Goal: Information Seeking & Learning: Learn about a topic

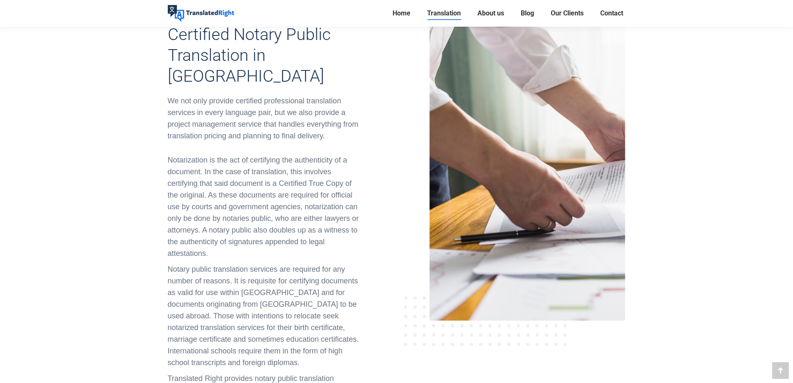
scroll to position [222, 0]
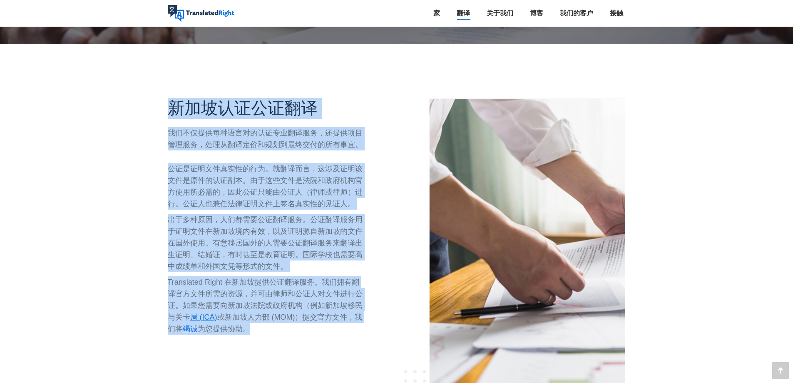
drag, startPoint x: 171, startPoint y: 110, endPoint x: 382, endPoint y: 330, distance: 305.1
click at [382, 330] on div "新加坡认证公证翻译 我们不仅提供每种语言对的认证专业翻译服务，还提供项目管理服务，处理从翻译定价和规划到最终交付的所有事宜。 公证是证明文件真实性的行为。就翻…" at bounding box center [279, 259] width 235 height 322
click at [273, 203] on font "公证是证明文件真实性的行为。就翻译而言，这涉及证明该文件是原件的认证副本。由于这些文件是法院和政府机构官方使用所必需的，因此公证只能由公证人（律师或律师）进行…" at bounding box center [265, 185] width 195 height 43
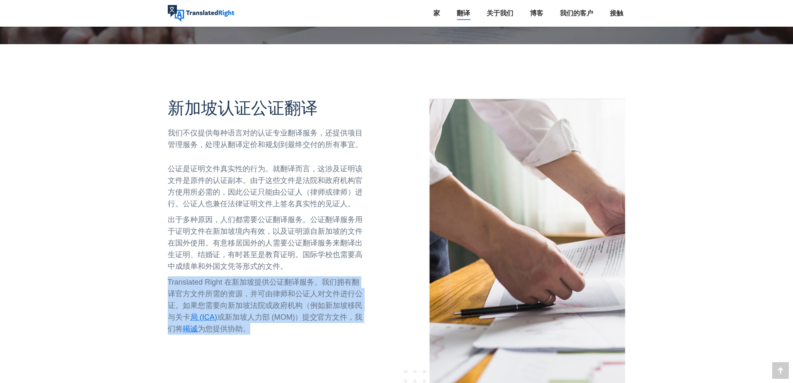
drag, startPoint x: 169, startPoint y: 278, endPoint x: 311, endPoint y: 340, distance: 154.9
click at [311, 340] on div "新加坡认证公证翻译 我们不仅提供每种语言对的认证专业翻译服务，还提供项目管理服务，处理从翻译定价和规划到最终交付的所有事宜。 公证是证明文件真实性的行为。就翻…" at bounding box center [279, 259] width 235 height 322
click at [322, 294] on font "Translated Right 在新加坡提供公证翻译服务。我们拥有翻译官方文件所需的资源，并可由律师和公证人对文件进行公证。如果您需要向新加坡法院或政府机构…" at bounding box center [265, 299] width 195 height 43
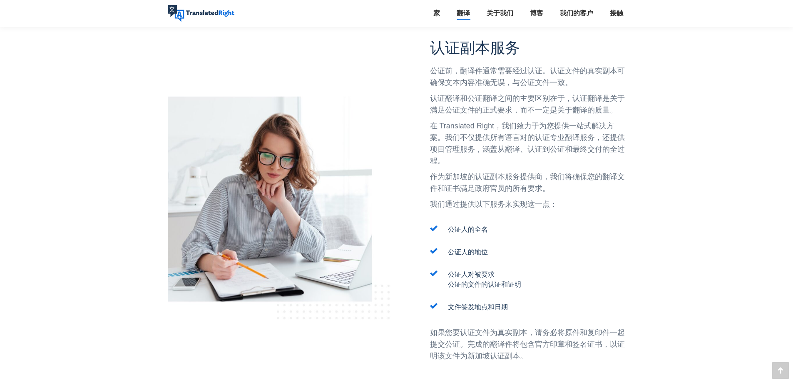
scroll to position [632, 0]
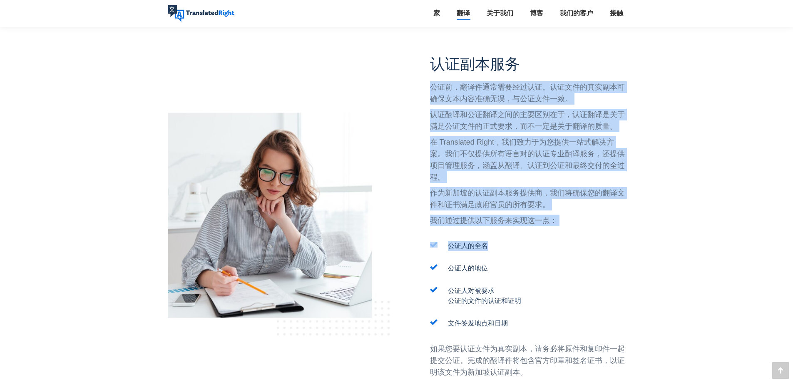
drag, startPoint x: 426, startPoint y: 77, endPoint x: 573, endPoint y: 227, distance: 209.9
click at [573, 227] on div "认证副本服务 公证前，翻译件通常需要经过认证。认证文件的真实副本可确保文本内容准确无误，与公证文件一致。 认证翻译和公证翻译之间的主要区别在于，认证翻译是关于…" at bounding box center [514, 223] width 235 height 337
click at [580, 140] on font "在 Translated Right，我们致力于为您提供一站式解决方案。我们不仅提供所有语言对的认证专业翻译服务，还提供项目管理服务，涵盖从翻译、认证到公证和…" at bounding box center [527, 159] width 195 height 43
drag, startPoint x: 578, startPoint y: 226, endPoint x: 423, endPoint y: 73, distance: 217.3
click at [423, 73] on div "认证副本服务 公证前，翻译件通常需要经过认证。认证文件的真实副本可确保文本内容准确无误，与公证文件一致。 认证翻译和公证翻译之间的主要区别在于，认证翻译是关于…" at bounding box center [514, 223] width 235 height 337
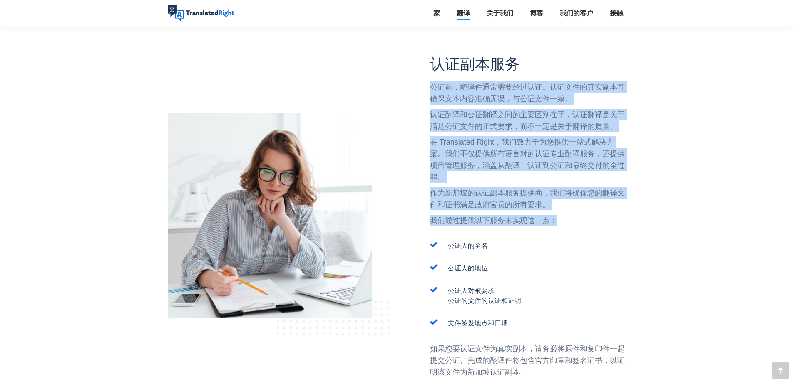
click at [481, 145] on font "在 Translated Right，我们致力于为您提供一站式解决方案。我们不仅提供所有语言对的认证专业翻译服务，还提供项目管理服务，涵盖从翻译、认证到公证和…" at bounding box center [527, 159] width 195 height 43
drag, startPoint x: 418, startPoint y: 90, endPoint x: 570, endPoint y: 220, distance: 200.5
click at [570, 220] on div "认证副本服务 公证前，翻译件通常需要经过认证。认证文件的真实副本可确保文本内容准确无误，与公证文件一致。 认证翻译和公证翻译之间的主要区别在于，认证翻译是关于…" at bounding box center [514, 223] width 235 height 337
click at [570, 220] on p "我们通过提供以下服务来实现这一点：" at bounding box center [528, 220] width 196 height 12
drag, startPoint x: 586, startPoint y: 220, endPoint x: 411, endPoint y: 57, distance: 239.2
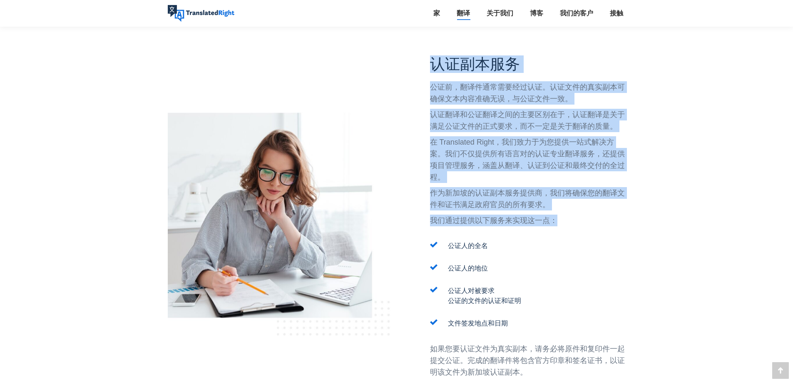
click at [411, 57] on div "认证副本服务 公证前，翻译件通常需要经过认证。认证文件的真实副本可确保文本内容准确无误，与公证文件一致。 认证翻译和公证翻译之间的主要区别在于，认证翻译是关于…" at bounding box center [514, 223] width 235 height 337
click at [488, 151] on font "在 Translated Right，我们致力于为您提供一站式解决方案。我们不仅提供所有语言对的认证专业翻译服务，还提供项目管理服务，涵盖从翻译、认证到公证和…" at bounding box center [527, 159] width 195 height 43
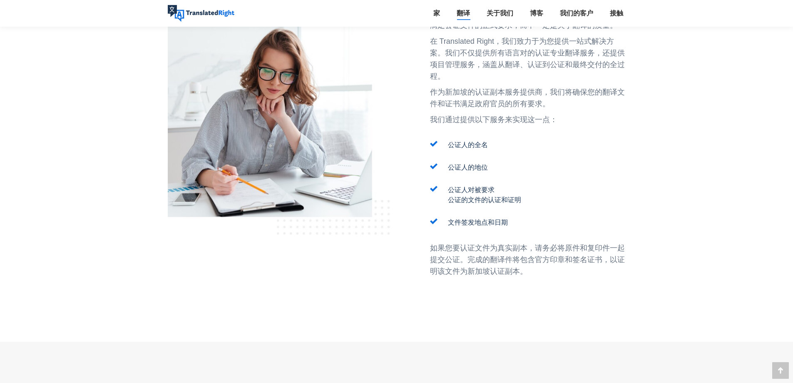
scroll to position [743, 0]
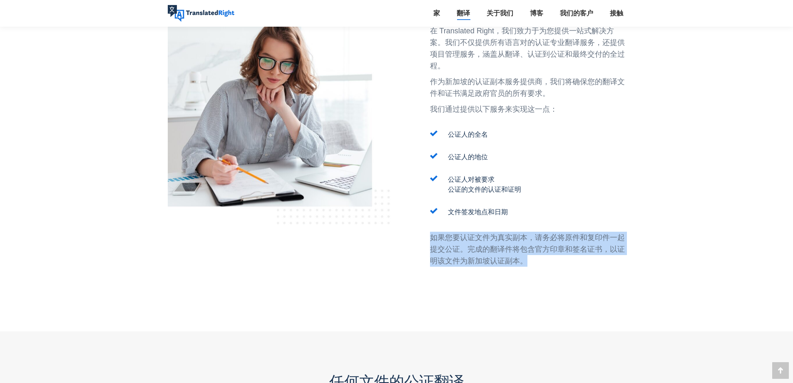
drag, startPoint x: 405, startPoint y: 234, endPoint x: 580, endPoint y: 277, distance: 181.0
click at [580, 277] on div "认证副本服务 公证前，翻译件通常需要经过认证。认证文件的真实副本可确保文本内容准确无误，与公证文件一致。 认证翻译和公证翻译之间的主要区别在于，认证翻译是关于…" at bounding box center [514, 112] width 235 height 337
click at [580, 277] on div "认证副本服务 公证前，翻译件通常需要经过认证。认证文件的真实副本可确保文本内容准确无误，与公证文件一致。 认证翻译和公证翻译之间的主要区别在于，认证翻译是关于…" at bounding box center [528, 112] width 196 height 337
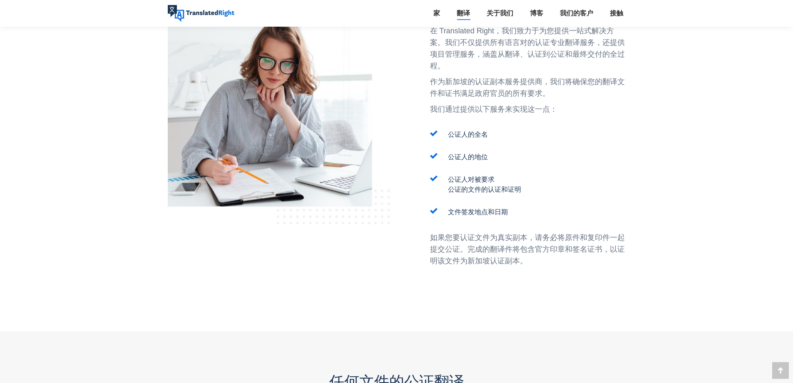
scroll to position [965, 0]
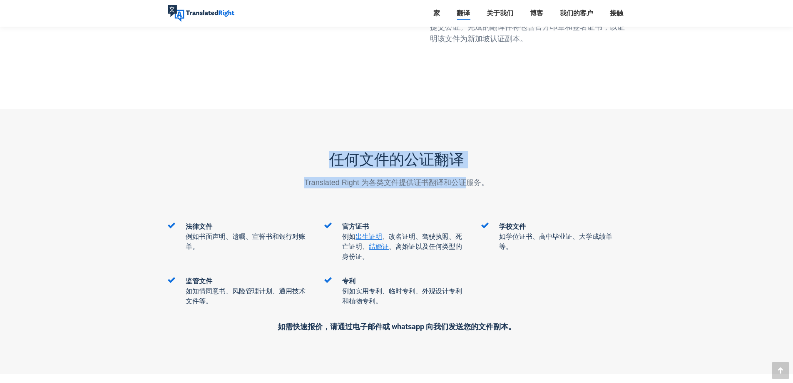
drag, startPoint x: 329, startPoint y: 152, endPoint x: 479, endPoint y: 184, distance: 153.4
click at [472, 185] on div "任何文件的公证翻译 Translated Right 为各类文件提供证书翻译和公证服务。" at bounding box center [397, 169] width 458 height 37
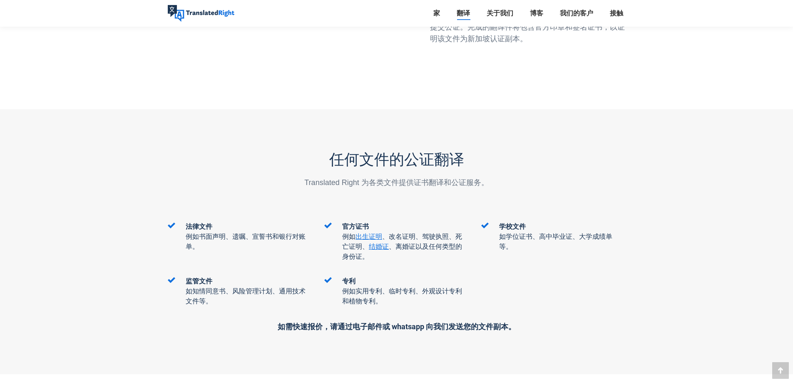
click at [496, 180] on p "Translated Right 为各类文件提供证书翻译和公证服务。" at bounding box center [397, 183] width 458 height 12
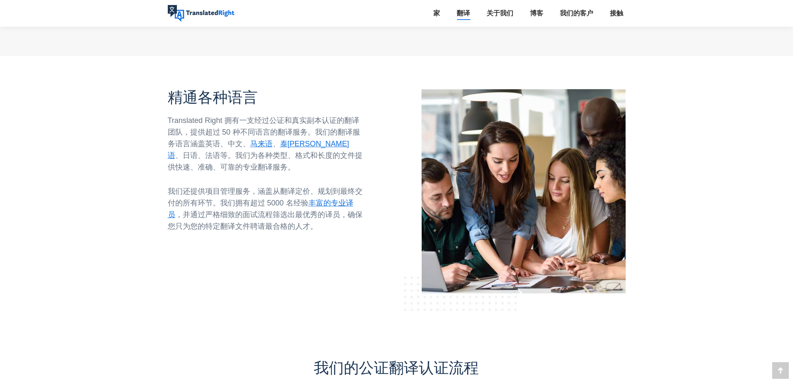
scroll to position [1298, 0]
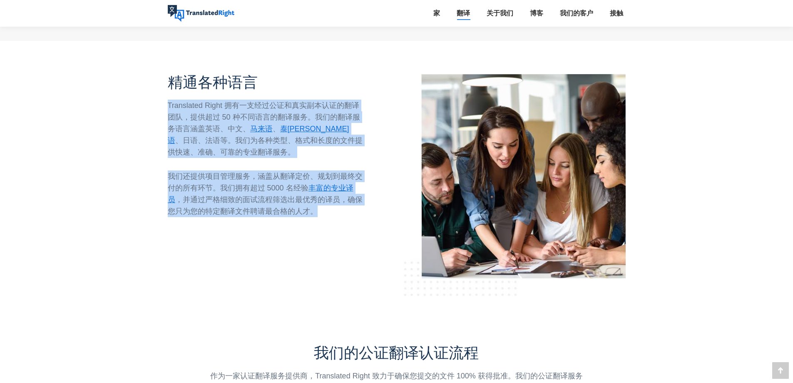
drag, startPoint x: 161, startPoint y: 102, endPoint x: 334, endPoint y: 223, distance: 210.7
click at [334, 223] on div "精通各种语言 Translated Right 拥有一支经过公证和真实副本认证的翻译团队，提供超过 50 种不同语言的翻译服务。我们的翻译服务语言涵盖英语、中…" at bounding box center [279, 177] width 235 height 237
click at [393, 218] on div "精通各种语言 Translated Right 拥有一支经过公证和真实副本认证的翻译团队，提供超过 50 种不同语言的翻译服务。我们的翻译服务语言涵盖英语、中…" at bounding box center [279, 177] width 235 height 237
drag, startPoint x: 286, startPoint y: 201, endPoint x: 133, endPoint y: 84, distance: 193.4
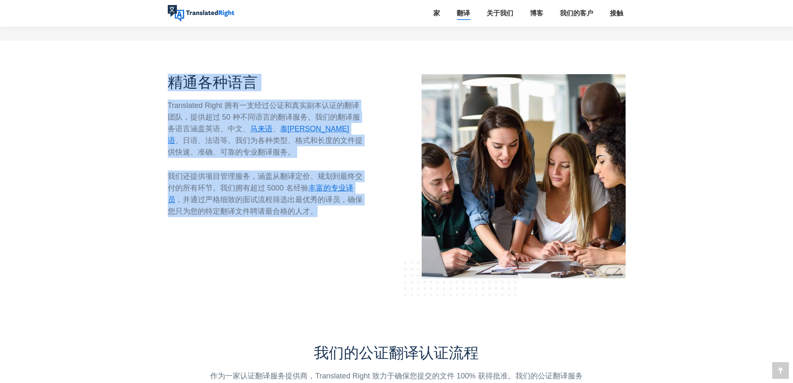
click at [212, 183] on font "我们还提供项目管理服务，涵盖从翻译定价、规划到最终交付的所有环节。我们拥有超过 5000 名经验" at bounding box center [265, 182] width 195 height 20
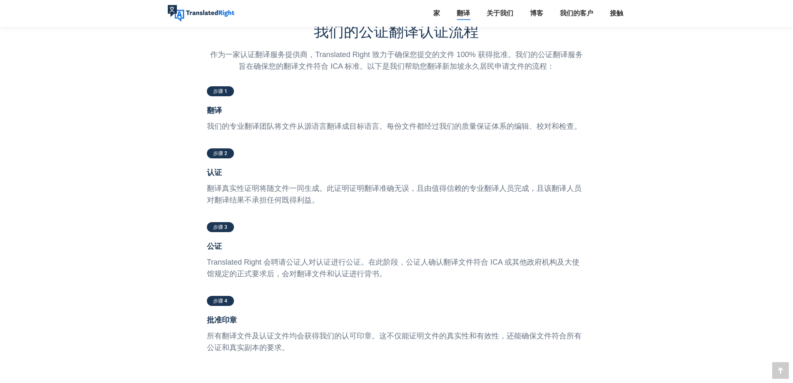
scroll to position [1631, 0]
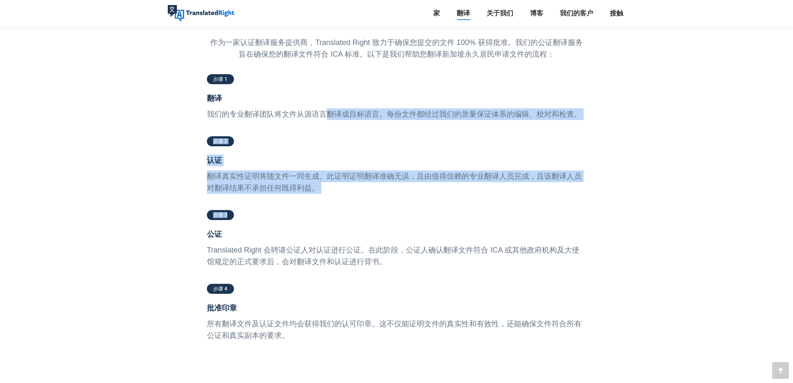
drag, startPoint x: 326, startPoint y: 111, endPoint x: 602, endPoint y: 205, distance: 292.4
click at [602, 205] on div "步骤 1 翻译 我们的专业翻译团队将文件从源语言翻译成目标语言。每份文件都经过我们的质量保证体系的编辑、校对和检查。 步骤 2 认证 翻译真实性证明将随文件一…" at bounding box center [397, 229] width 471 height 314
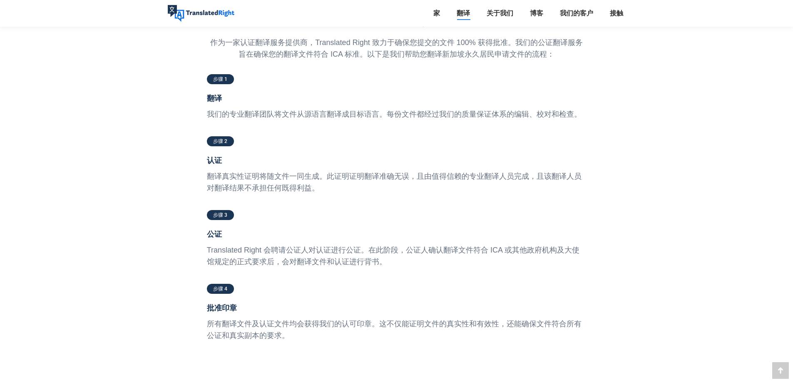
click at [582, 290] on div "步骤 4" at bounding box center [397, 292] width 380 height 20
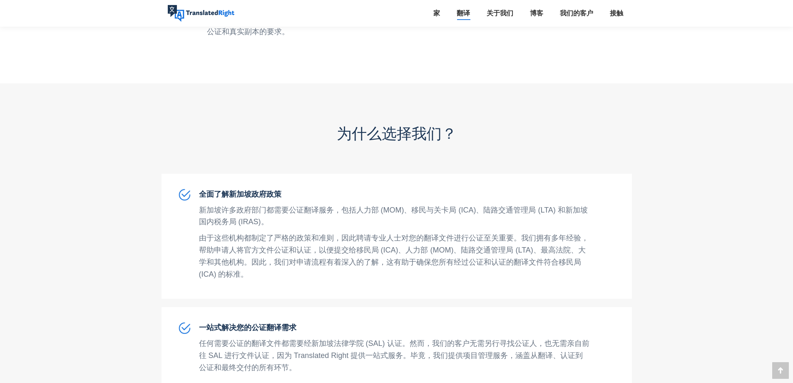
scroll to position [1853, 0]
